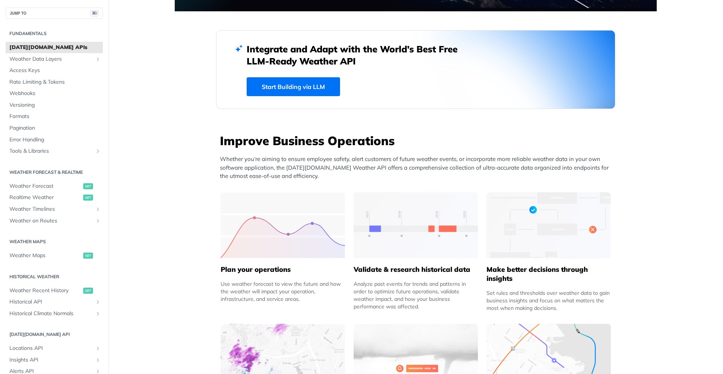
scroll to position [179, 0]
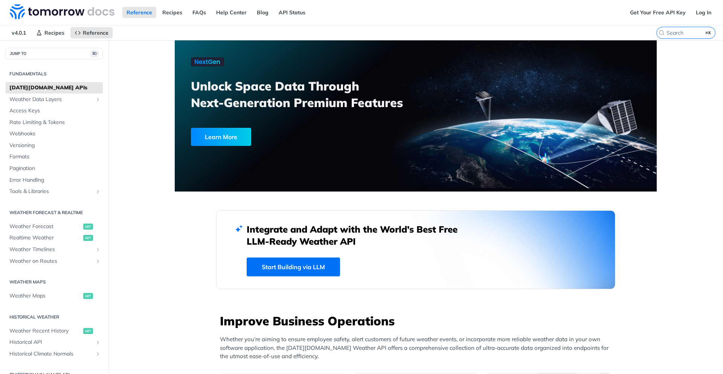
click at [295, 271] on link "Start Building via LLM" at bounding box center [293, 266] width 93 height 19
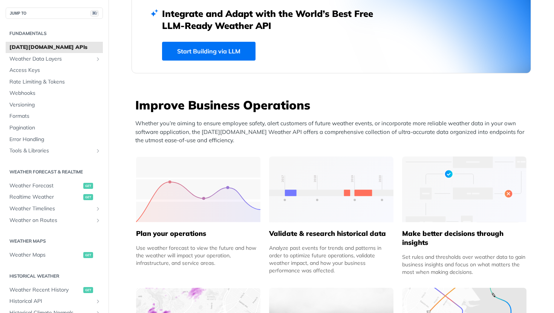
scroll to position [208, 0]
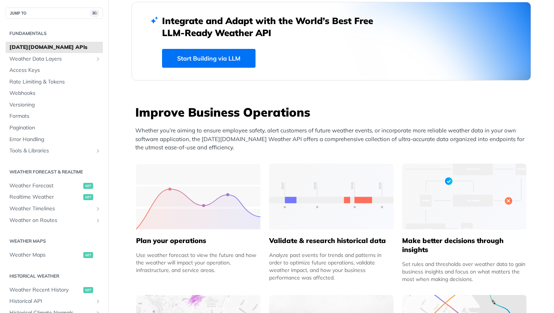
click at [215, 55] on link "Start Building via LLM" at bounding box center [208, 58] width 93 height 19
